Goal: Information Seeking & Learning: Learn about a topic

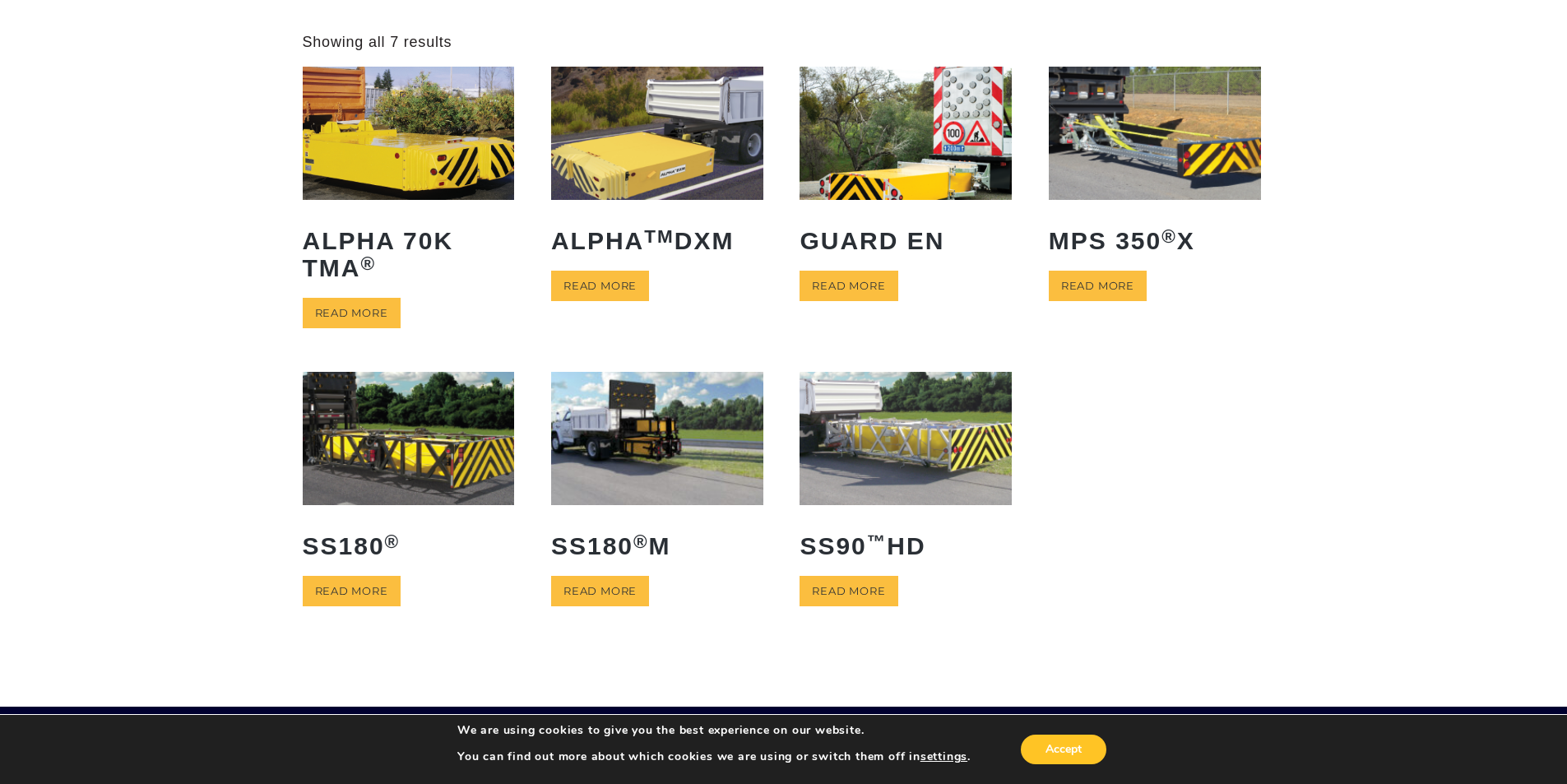
click at [364, 413] on img at bounding box center [409, 438] width 212 height 132
click at [351, 426] on img at bounding box center [409, 438] width 212 height 132
click at [625, 478] on img at bounding box center [658, 438] width 212 height 132
click at [407, 408] on img at bounding box center [409, 438] width 212 height 132
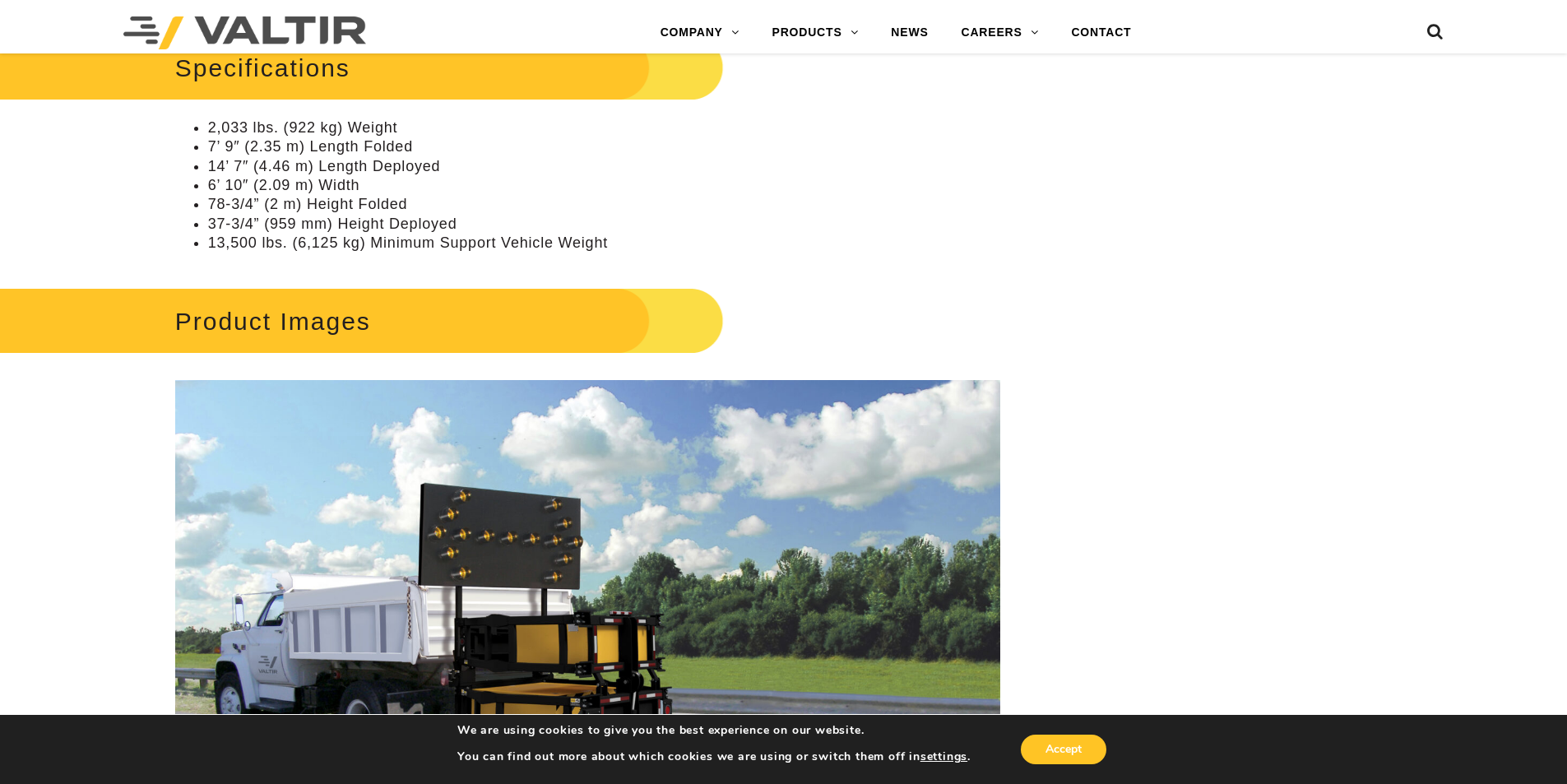
scroll to position [1974, 0]
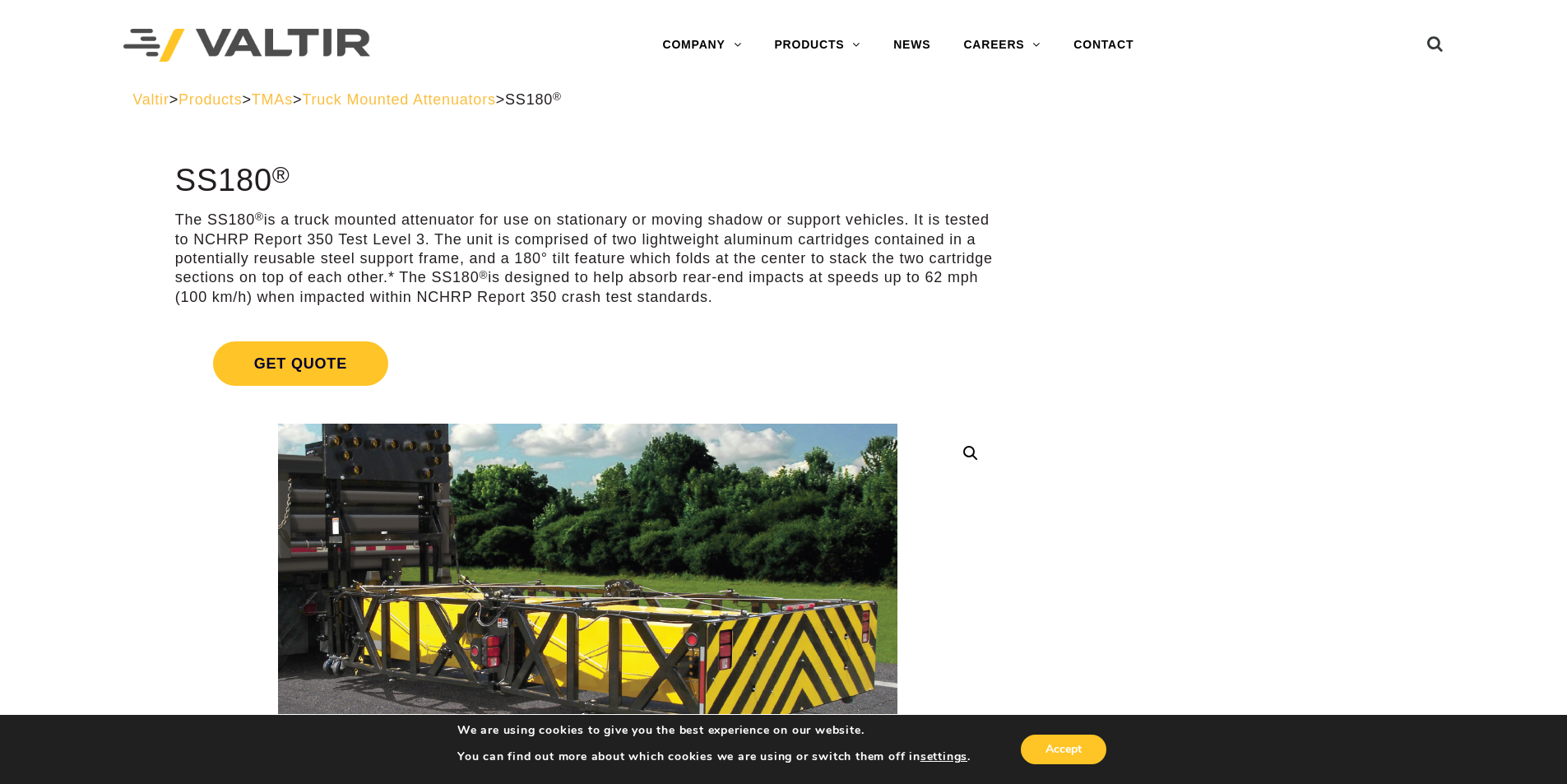
click at [495, 104] on span "Truck Mounted Attenuators" at bounding box center [398, 99] width 193 height 16
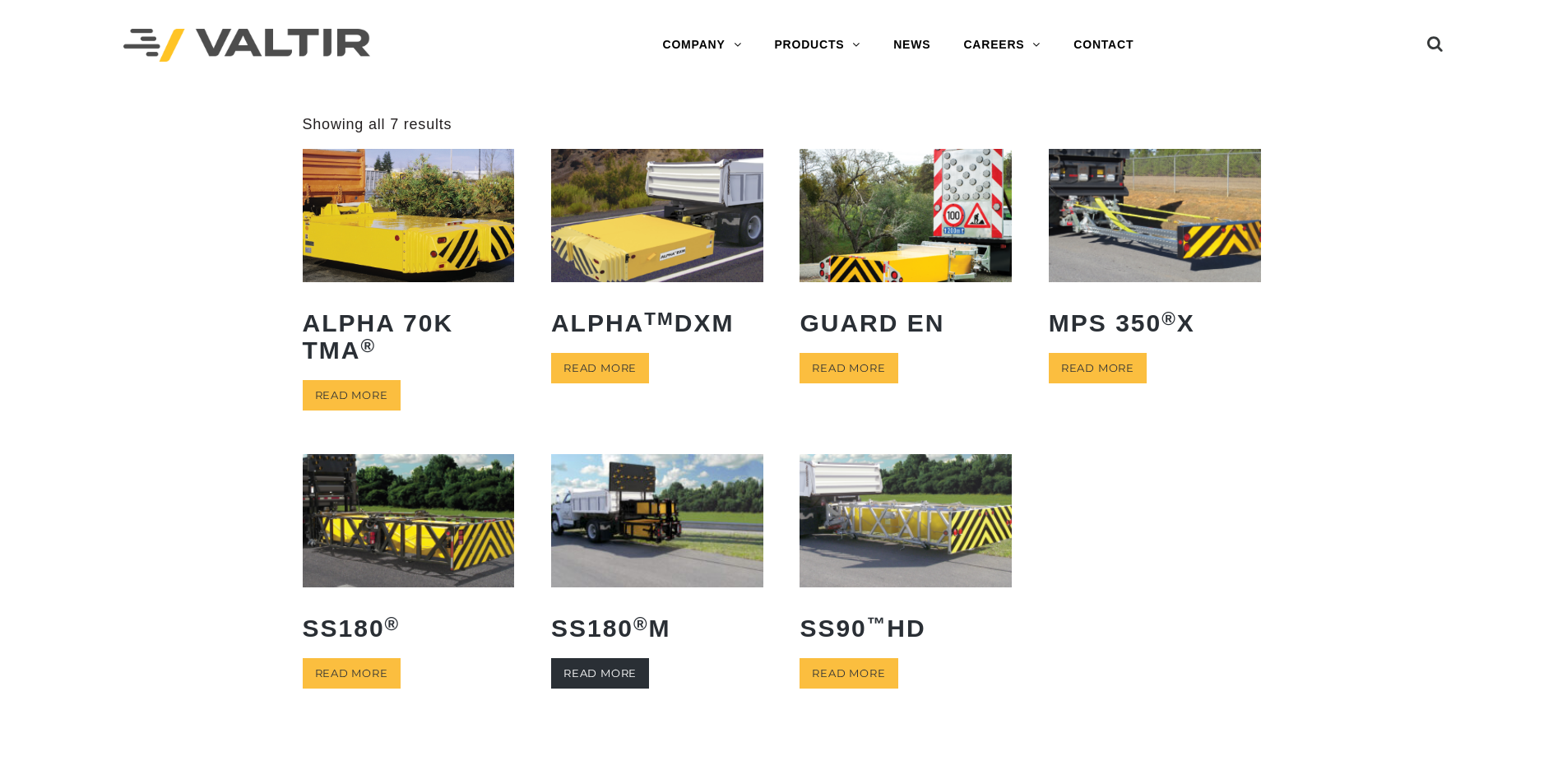
click at [590, 671] on link "Read more" at bounding box center [600, 673] width 97 height 30
